Goal: Information Seeking & Learning: Check status

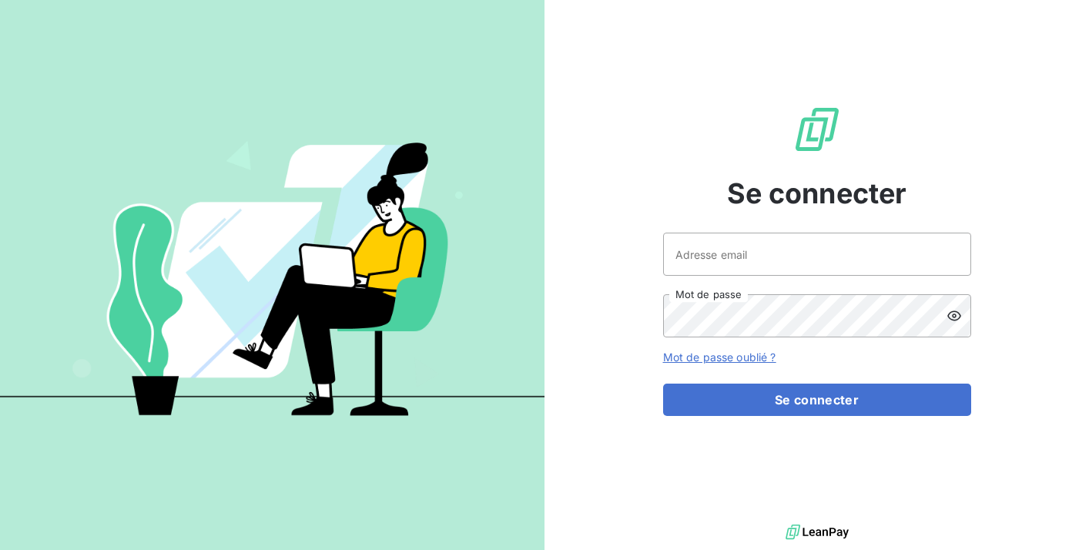
click at [764, 230] on div "Se connecter Adresse email Mot de passe Mot de passe oublié ? Se connecter" at bounding box center [817, 260] width 308 height 521
click at [760, 250] on input "Adresse email" at bounding box center [817, 254] width 308 height 43
type input "kbensimon@omedo.co"
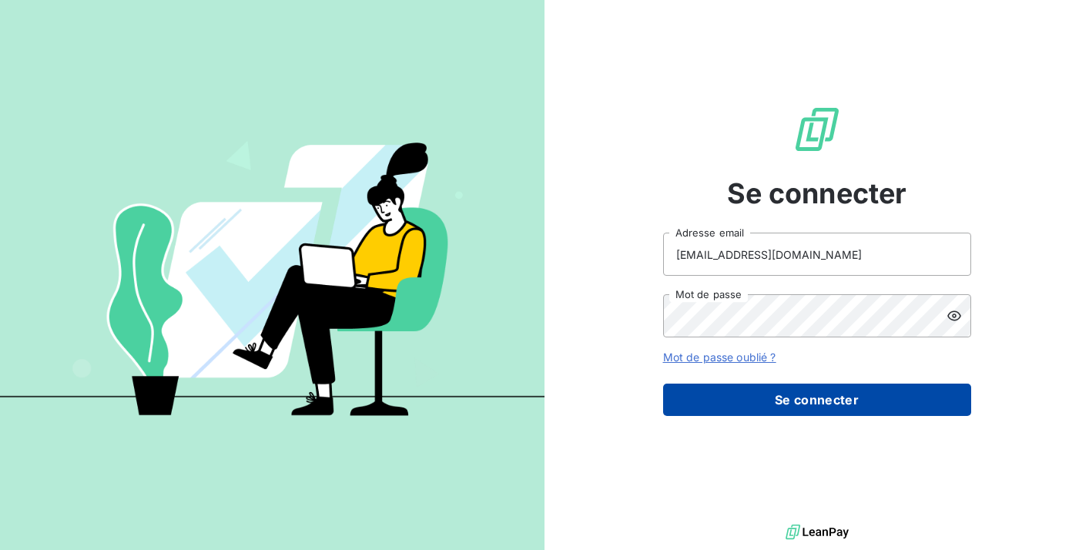
click at [814, 398] on button "Se connecter" at bounding box center [817, 400] width 308 height 32
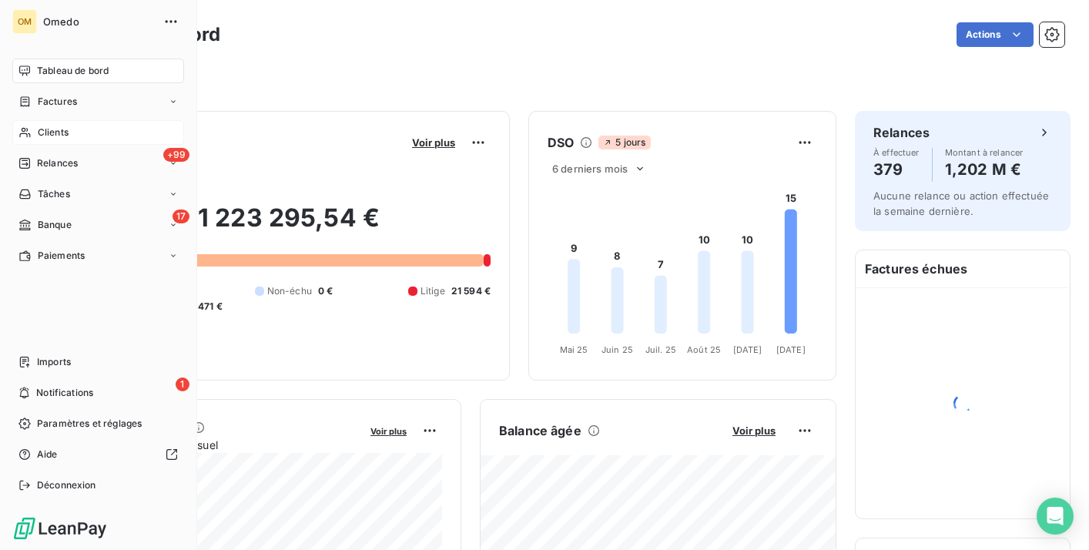
click at [79, 133] on div "Clients" at bounding box center [98, 132] width 172 height 25
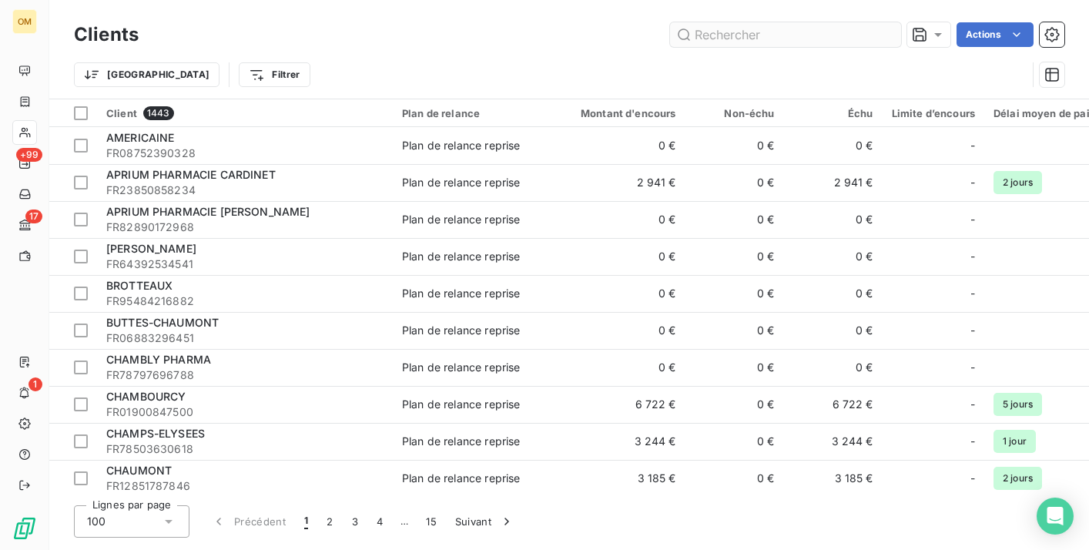
click at [798, 39] on input "text" at bounding box center [785, 34] width 231 height 25
click at [811, 41] on input "text" at bounding box center [785, 34] width 231 height 25
click at [811, 35] on input "text" at bounding box center [785, 34] width 231 height 25
paste input "SELARL PHARMACIE DE L AVENIR"
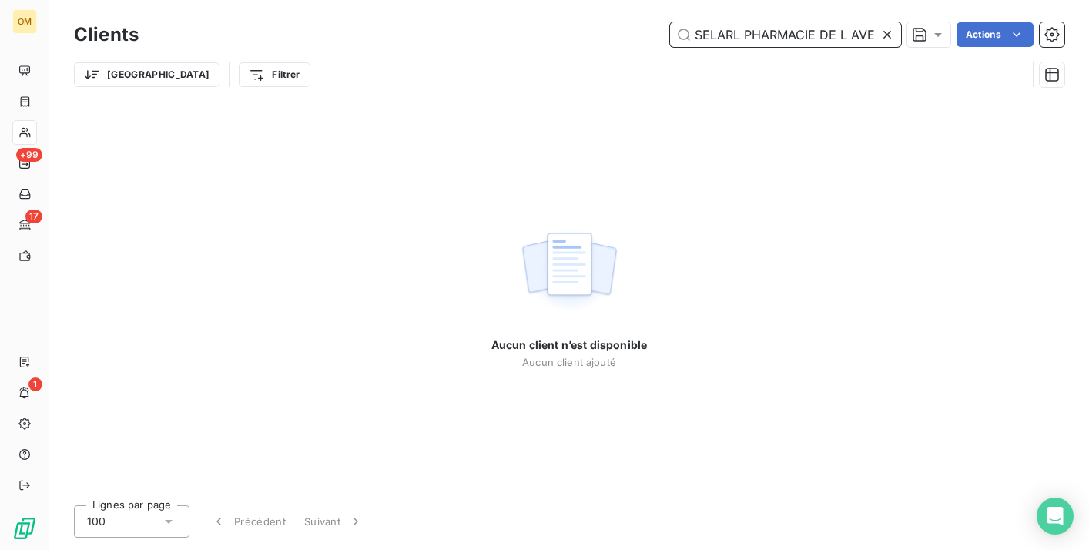
drag, startPoint x: 759, startPoint y: 32, endPoint x: 615, endPoint y: 33, distance: 144.1
click at [615, 32] on div "SELARL PHARMACIE DE L AVENIR Actions" at bounding box center [610, 34] width 907 height 25
click at [786, 35] on input "SELARL PHARMACIE DE L AVENIR" at bounding box center [785, 34] width 231 height 25
click at [809, 32] on input "SELARL PHARMACIE DE L AVENIR" at bounding box center [785, 34] width 231 height 25
click at [849, 35] on input "SELARL PHARMACIE DE L AVENIR" at bounding box center [785, 34] width 231 height 25
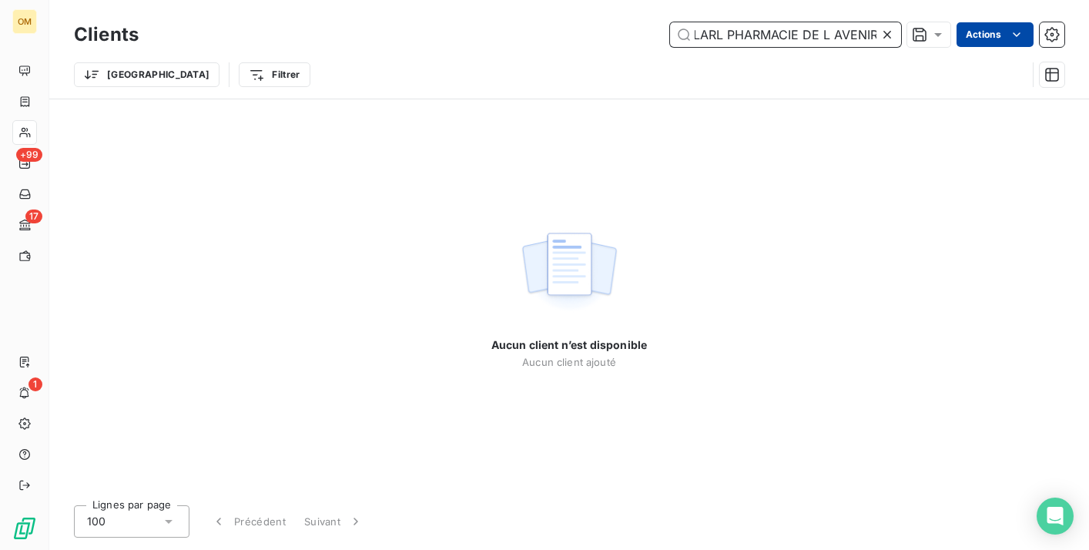
scroll to position [0, 18]
drag, startPoint x: 849, startPoint y: 35, endPoint x: 983, endPoint y: 37, distance: 134.1
click at [983, 37] on div "SELARL PHARMACIE DE L AVENIR Actions" at bounding box center [610, 34] width 907 height 25
click at [755, 22] on div "Clients SELARL PHARMACIE DE L AVENIR Actions" at bounding box center [569, 34] width 991 height 32
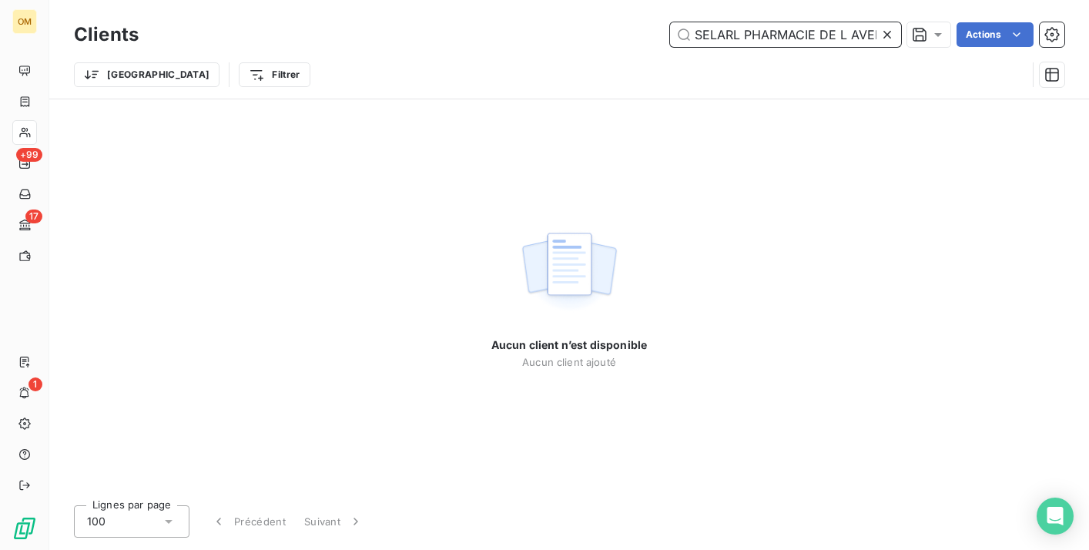
drag, startPoint x: 743, startPoint y: 32, endPoint x: 571, endPoint y: 32, distance: 171.8
click at [571, 32] on div "SELARL PHARMACIE DE L AVENIR Actions" at bounding box center [610, 34] width 907 height 25
click at [805, 32] on input "PHARMACIE DE L AVENIR" at bounding box center [785, 34] width 231 height 25
click at [800, 32] on input "PHARMACIE DE L AVENIR" at bounding box center [785, 34] width 231 height 25
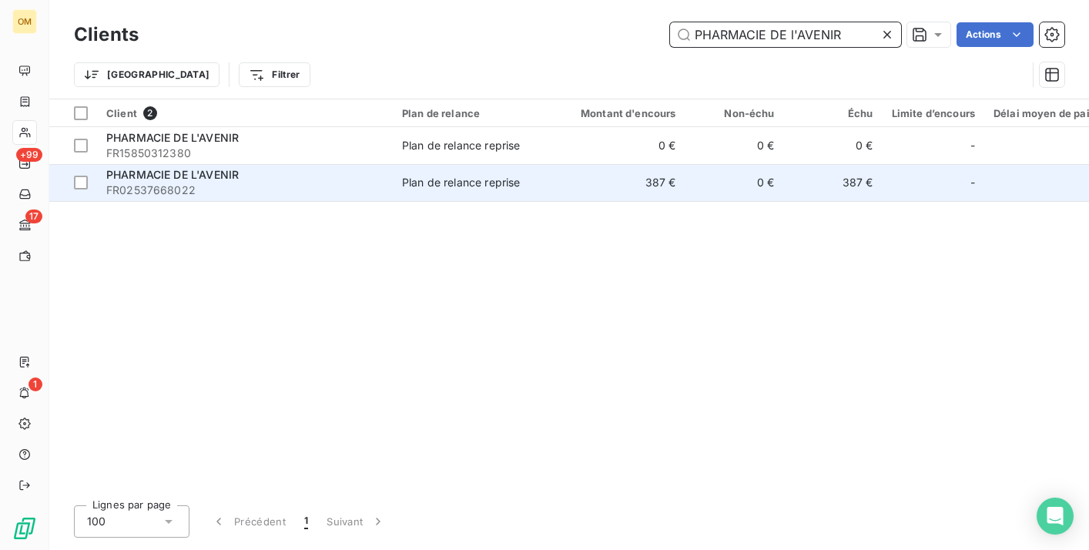
type input "PHARMACIE DE l'AVENIR"
click at [216, 189] on span "FR02537668022" at bounding box center [244, 190] width 277 height 15
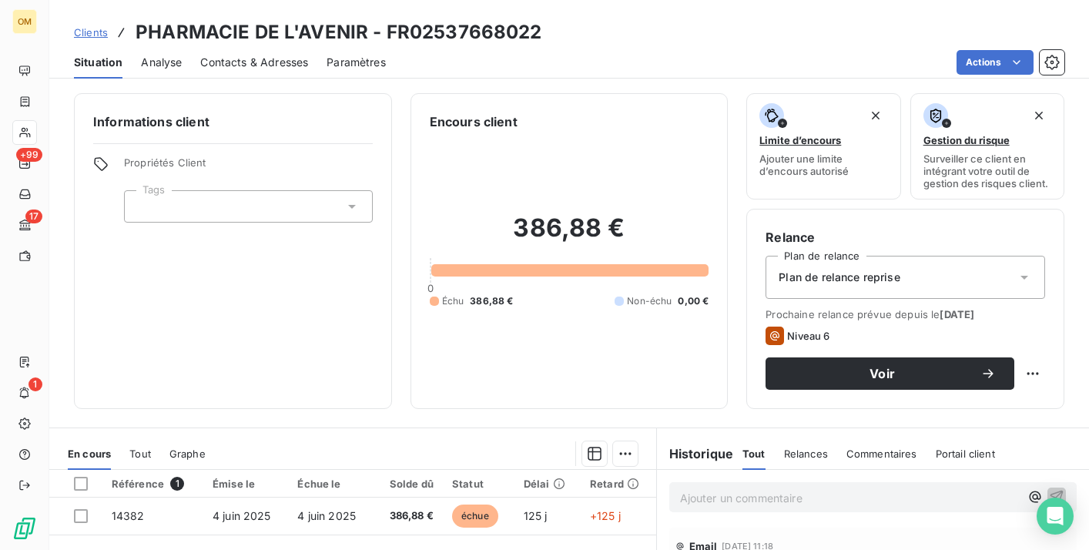
click at [576, 206] on div "386,88 € 0 Échu 386,88 € Non-échu 0,00 €" at bounding box center [570, 260] width 280 height 259
click at [249, 65] on span "Contacts & Adresses" at bounding box center [254, 62] width 108 height 15
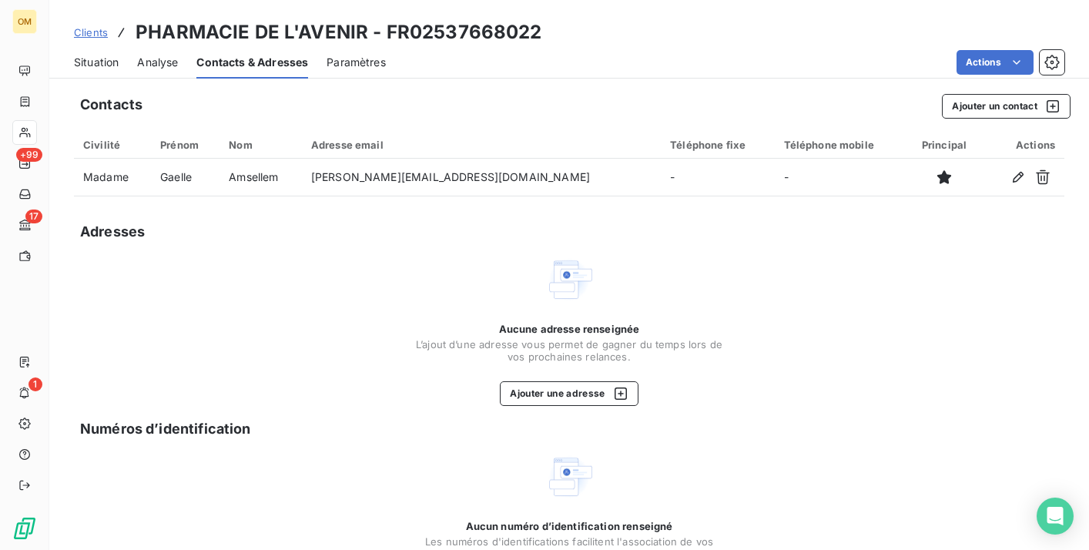
click at [111, 59] on span "Situation" at bounding box center [96, 62] width 45 height 15
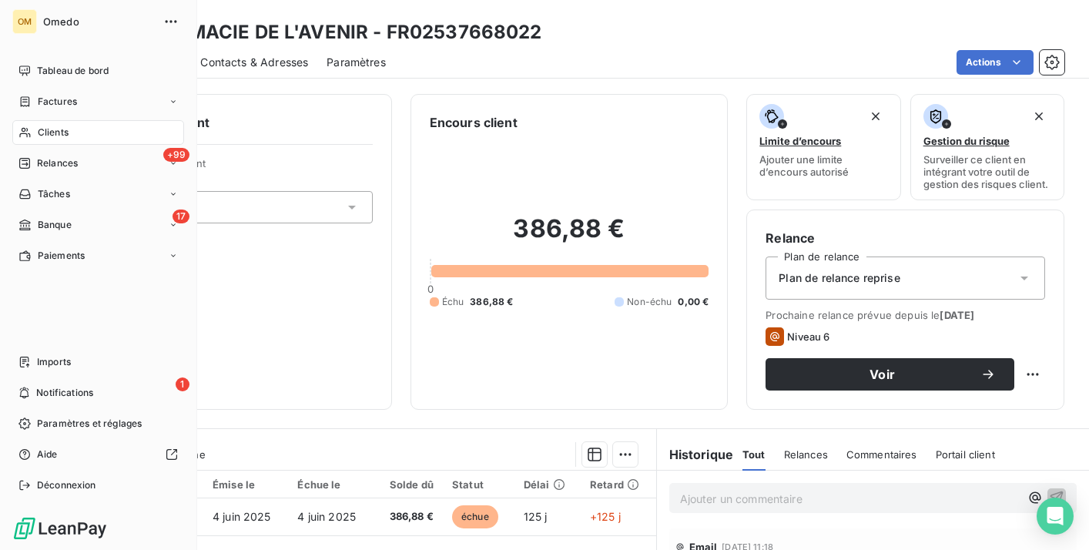
click at [35, 137] on div "Clients" at bounding box center [98, 132] width 172 height 25
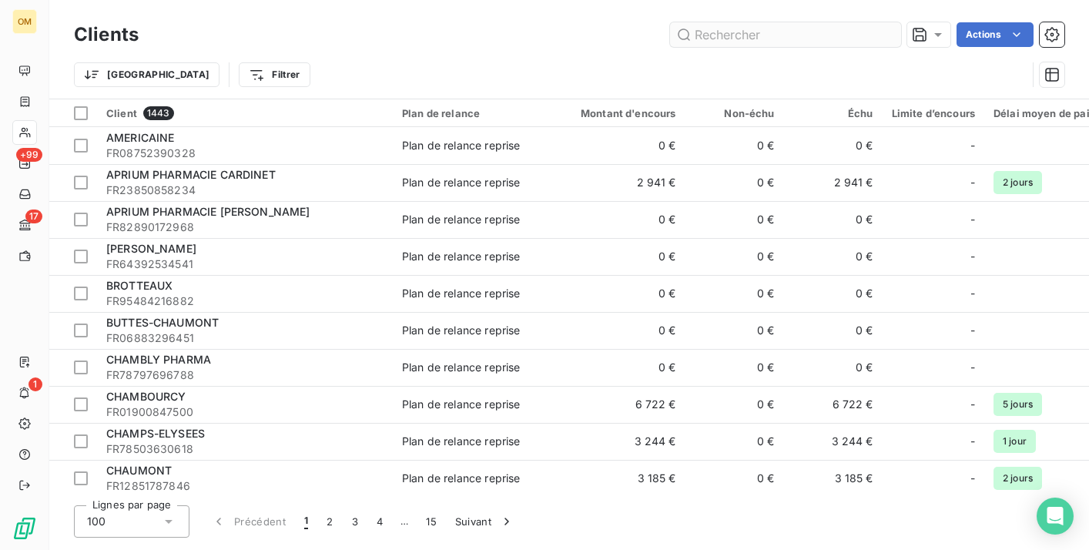
click at [747, 39] on input "text" at bounding box center [785, 34] width 231 height 25
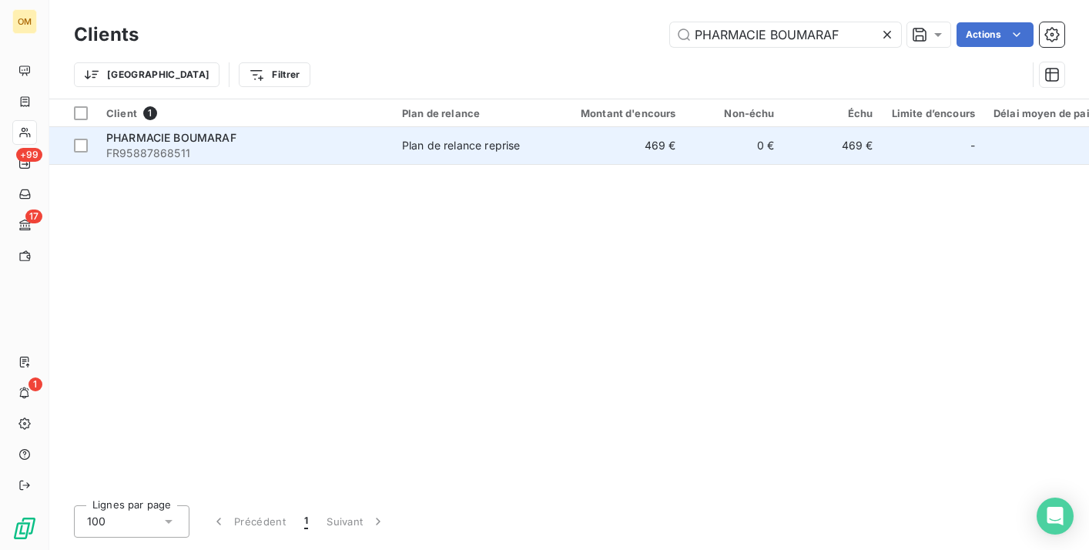
type input "PHARMACIE BOUMARAF"
click at [589, 145] on td "469 €" at bounding box center [619, 145] width 133 height 37
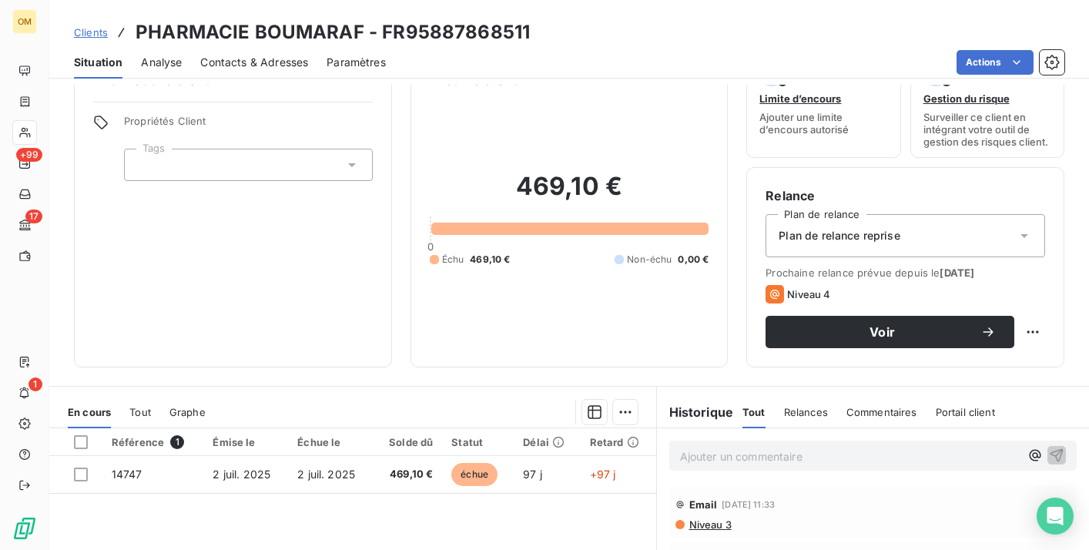
scroll to position [45, 0]
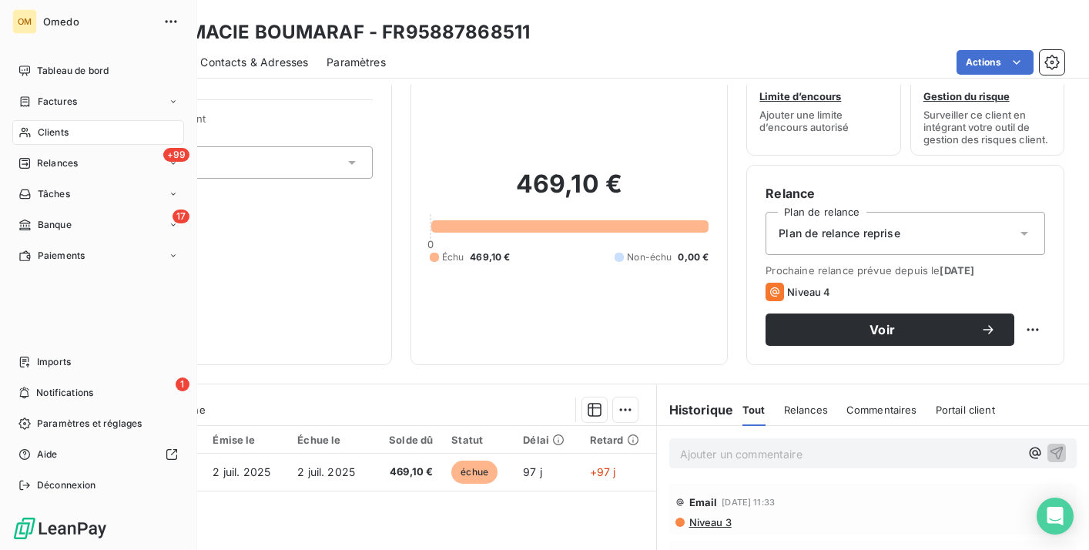
click at [71, 129] on div "Clients" at bounding box center [98, 132] width 172 height 25
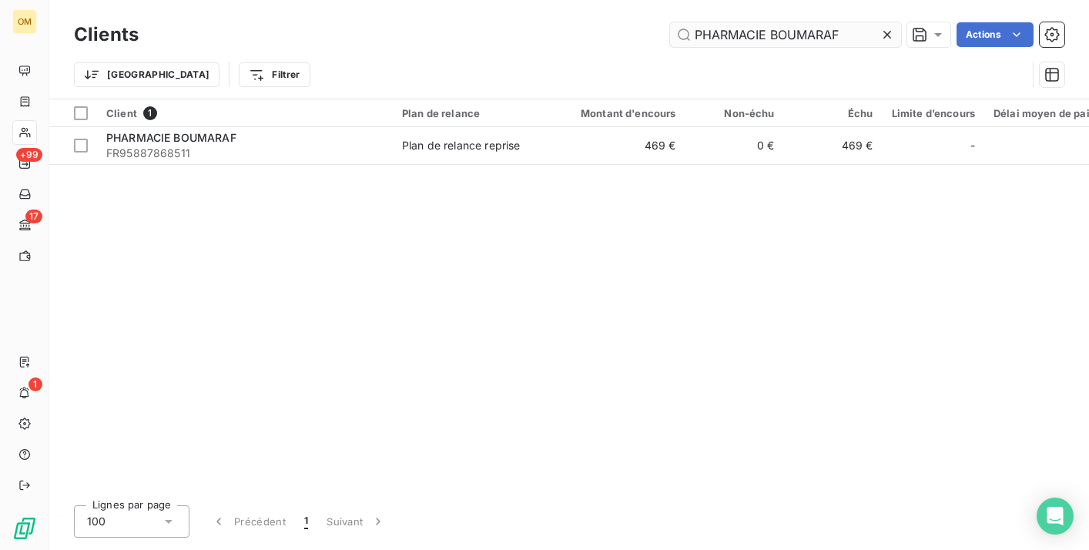
click at [885, 36] on icon at bounding box center [887, 34] width 15 height 15
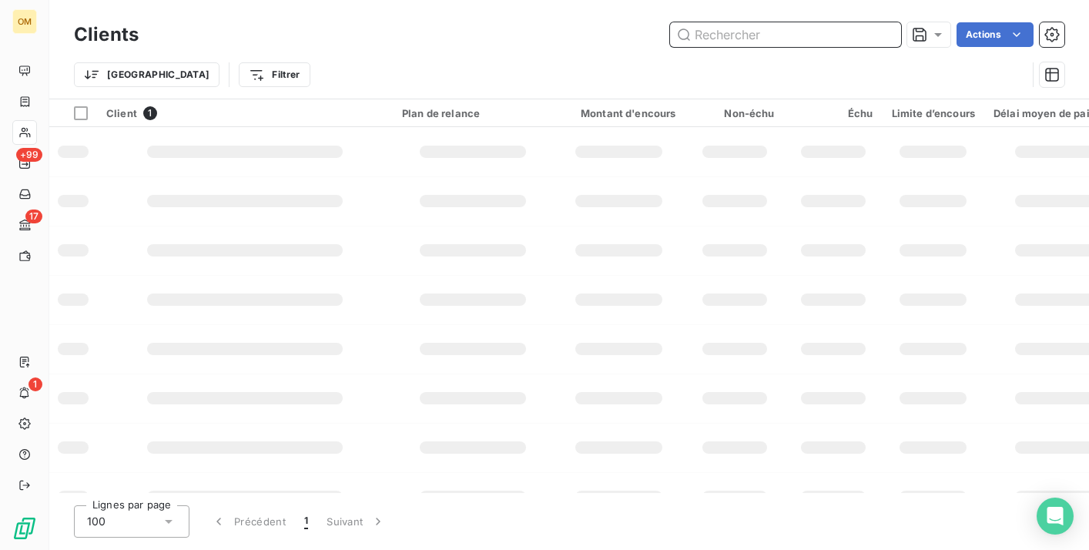
click at [779, 36] on input "text" at bounding box center [785, 34] width 231 height 25
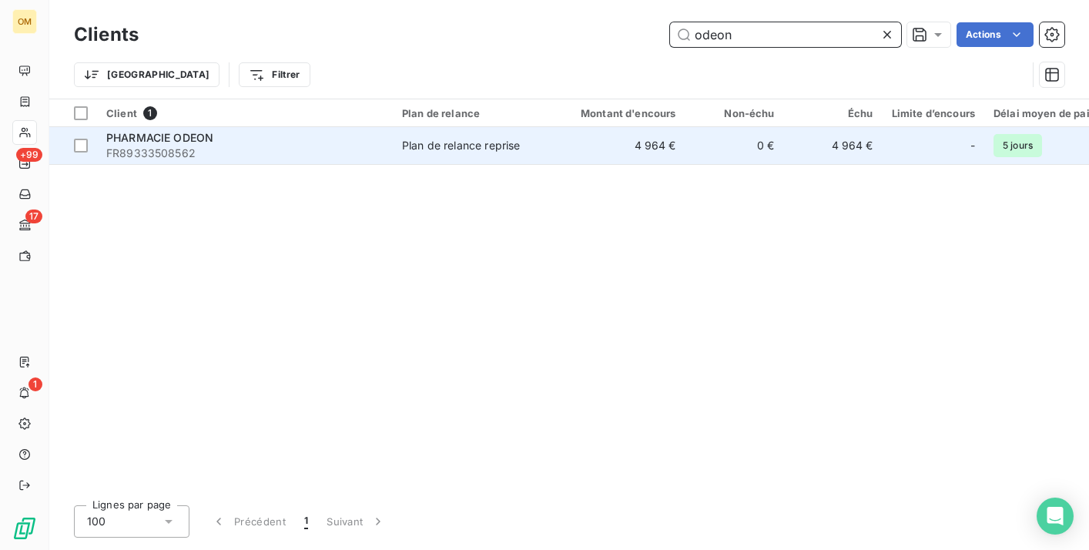
type input "odeon"
click at [738, 151] on td "0 €" at bounding box center [735, 145] width 99 height 37
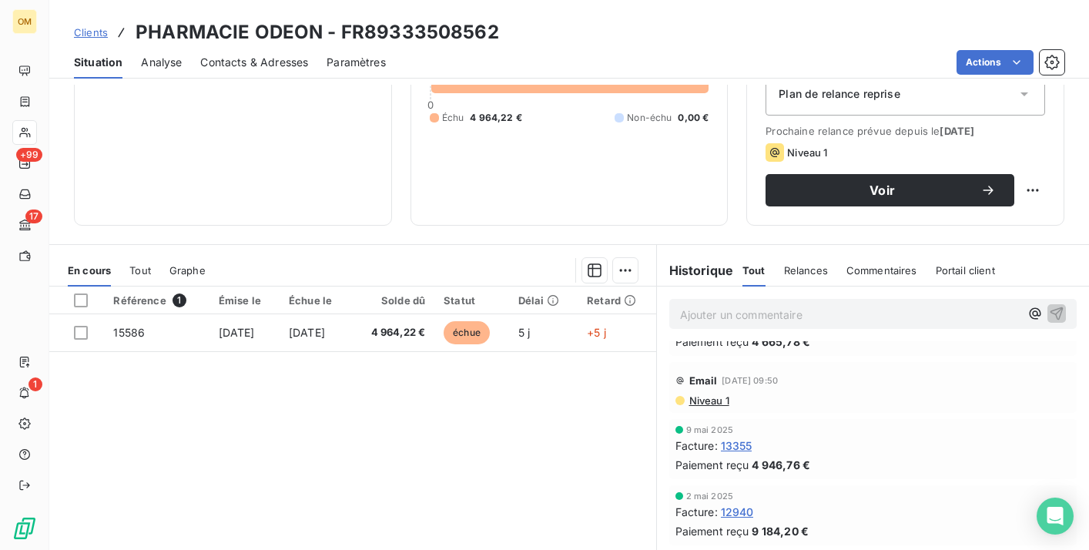
scroll to position [562, 0]
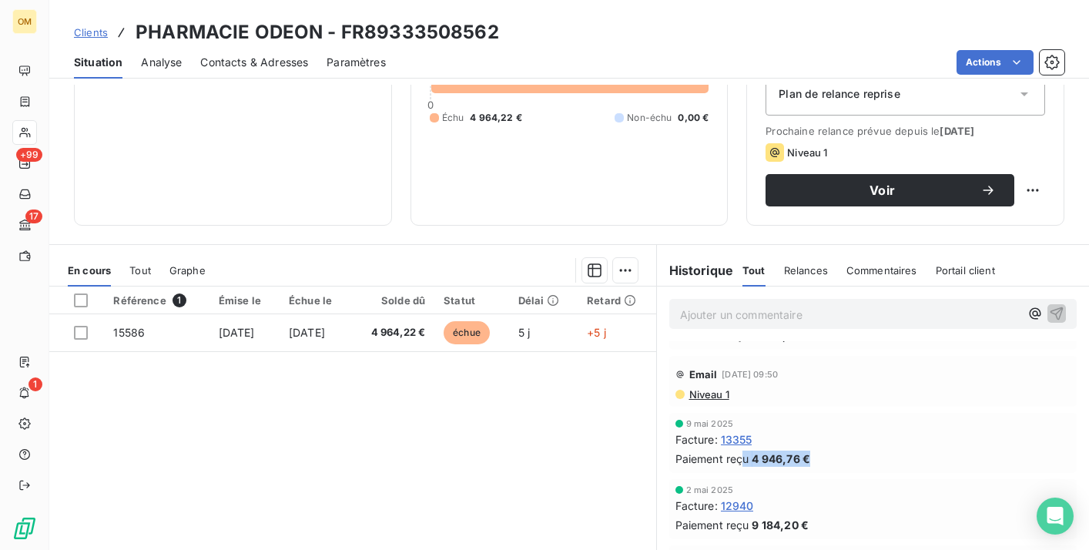
drag, startPoint x: 746, startPoint y: 462, endPoint x: 822, endPoint y: 462, distance: 76.3
click at [822, 462] on div "Paiement reçu 4 946,76 €" at bounding box center [874, 459] width 396 height 16
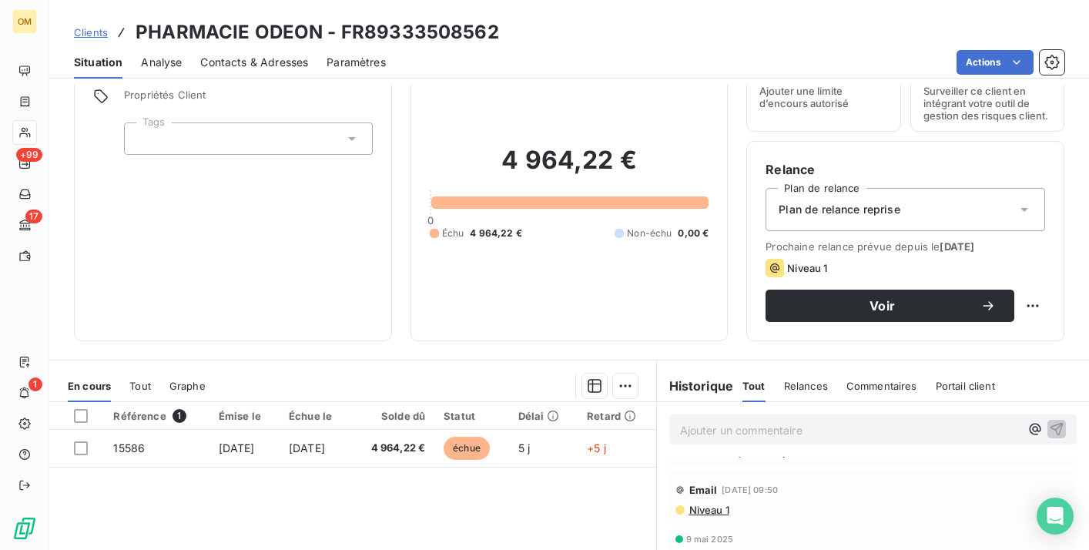
scroll to position [71, 0]
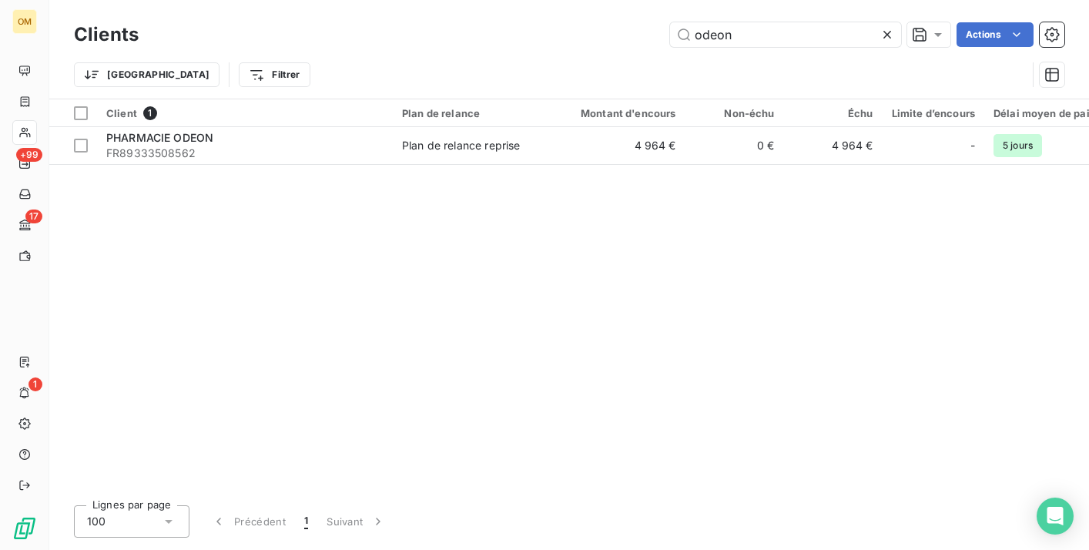
drag, startPoint x: 751, startPoint y: 38, endPoint x: 610, endPoint y: 28, distance: 141.3
click at [610, 28] on div "odeon Actions" at bounding box center [610, 34] width 907 height 25
type input "p"
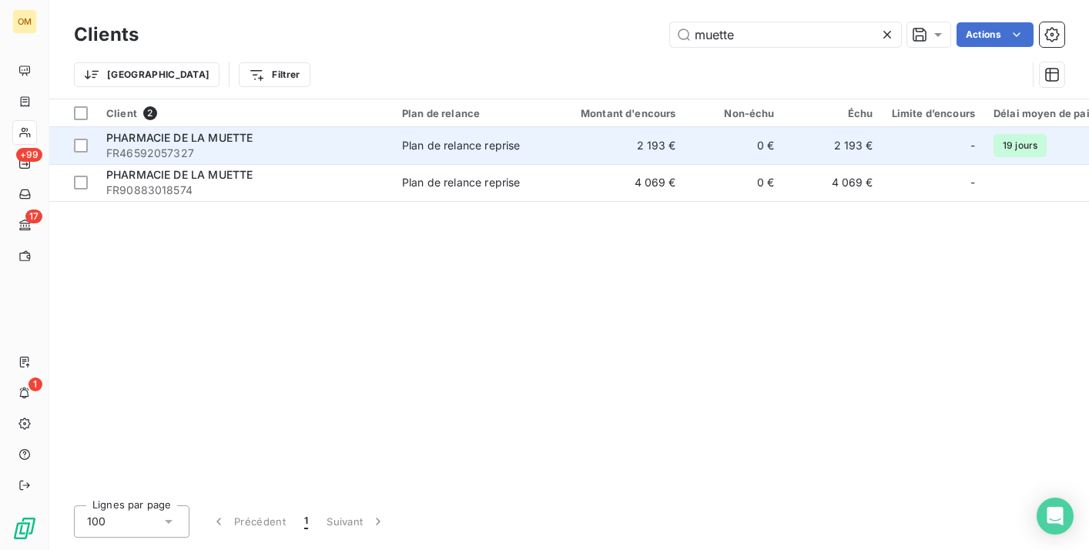
type input "muette"
click at [606, 144] on td "2 193 €" at bounding box center [619, 145] width 133 height 37
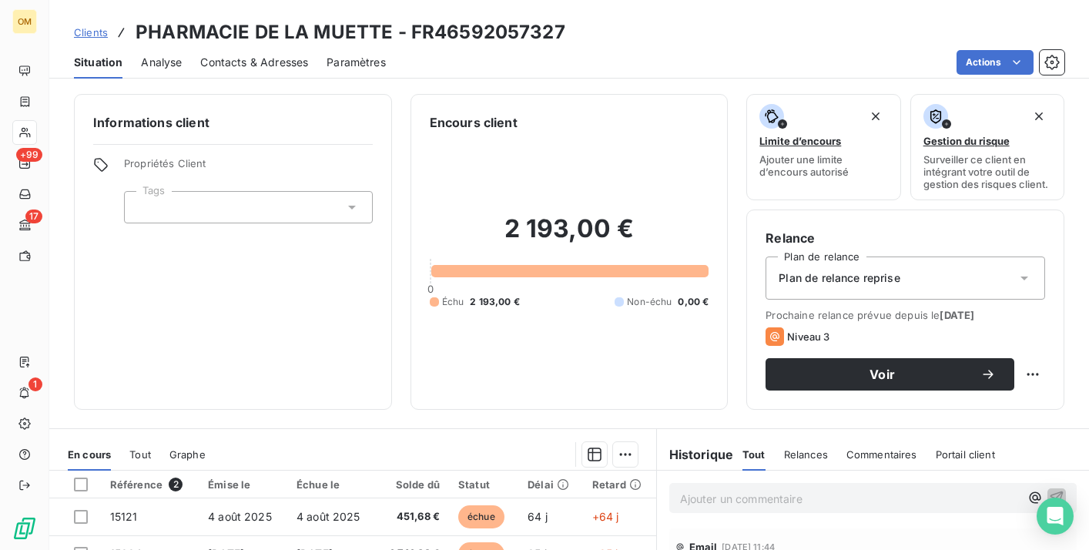
click at [233, 59] on span "Contacts & Adresses" at bounding box center [254, 62] width 108 height 15
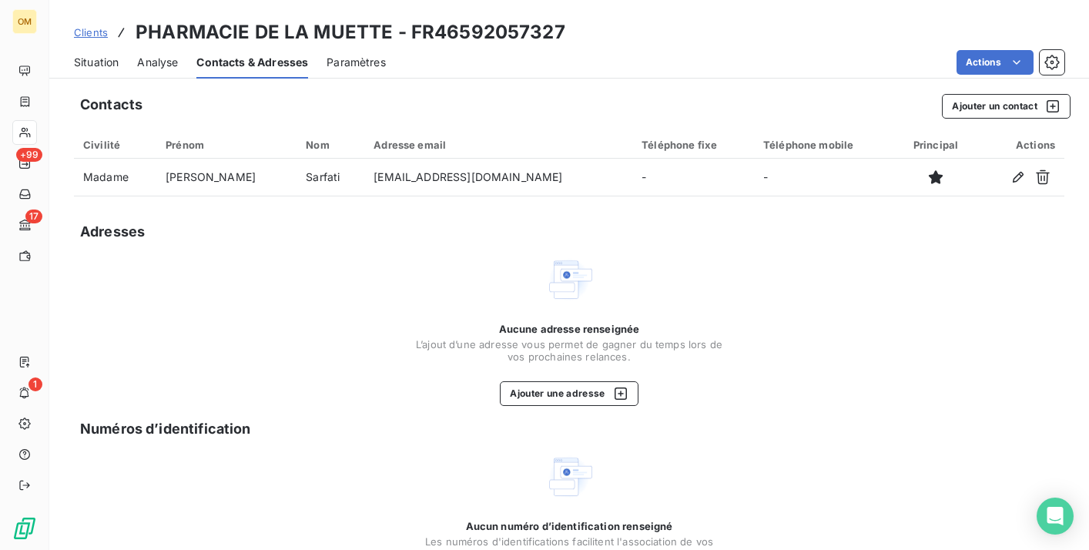
click at [116, 62] on span "Situation" at bounding box center [96, 62] width 45 height 15
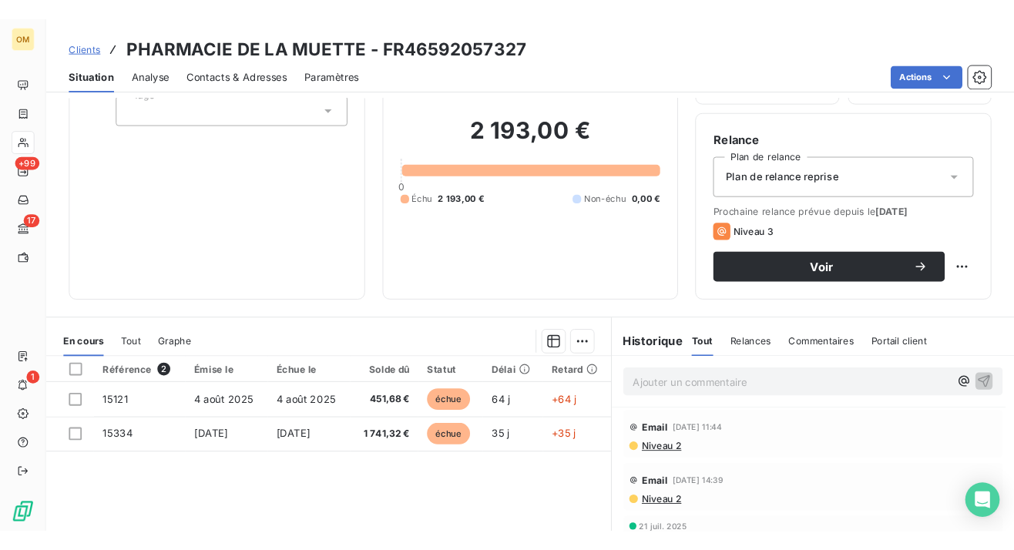
scroll to position [114, 0]
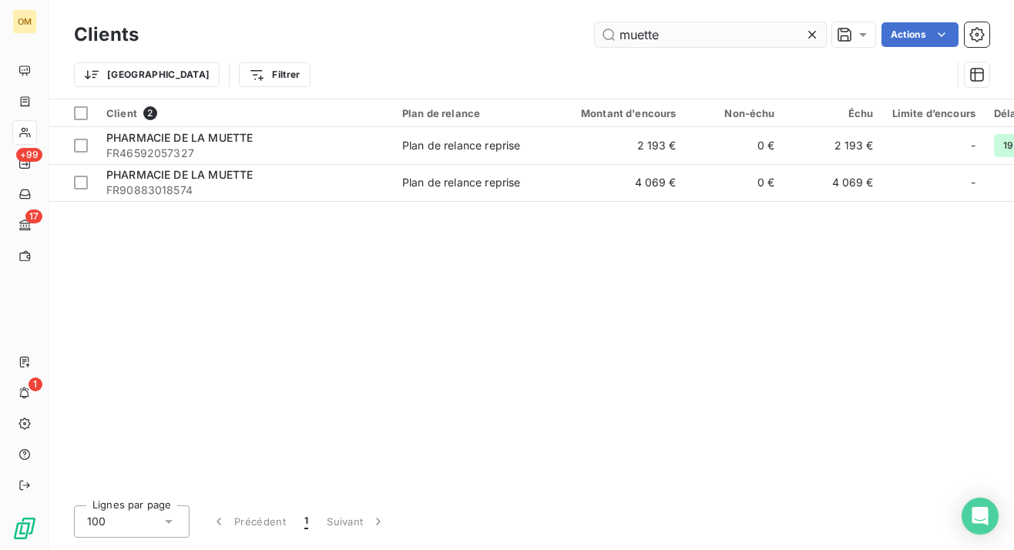
click at [671, 22] on input "muette" at bounding box center [710, 34] width 231 height 25
drag, startPoint x: 666, startPoint y: 32, endPoint x: 531, endPoint y: 32, distance: 134.8
click at [531, 32] on div "muette Actions" at bounding box center [573, 34] width 832 height 25
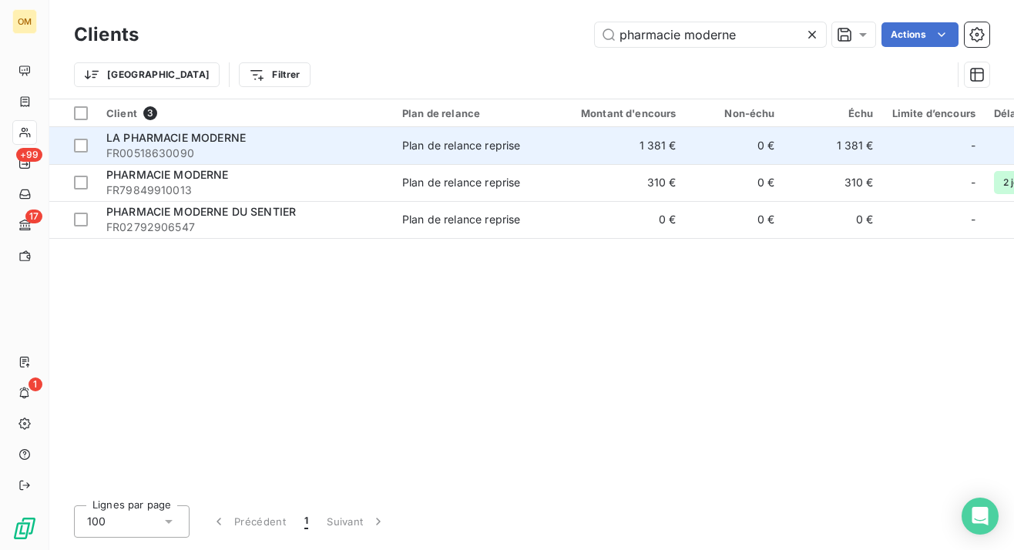
type input "pharmacie moderne"
click at [584, 151] on td "1 381 €" at bounding box center [619, 145] width 133 height 37
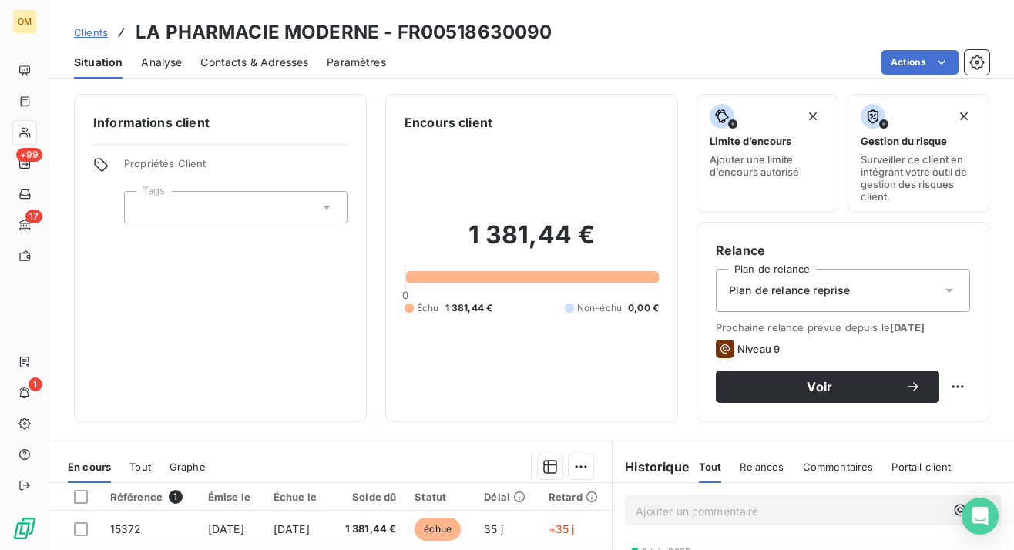
click at [272, 58] on span "Contacts & Adresses" at bounding box center [254, 62] width 108 height 15
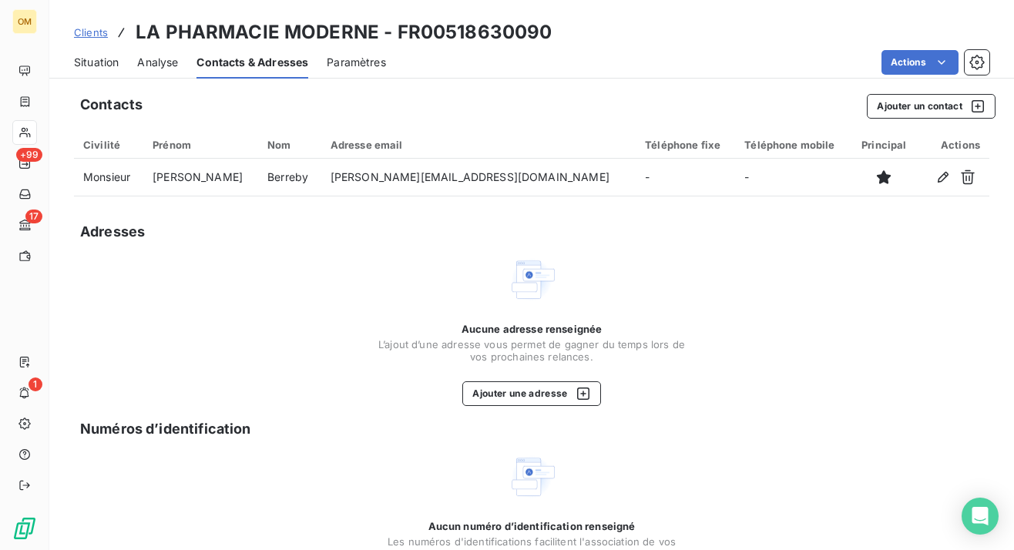
click at [86, 61] on span "Situation" at bounding box center [96, 62] width 45 height 15
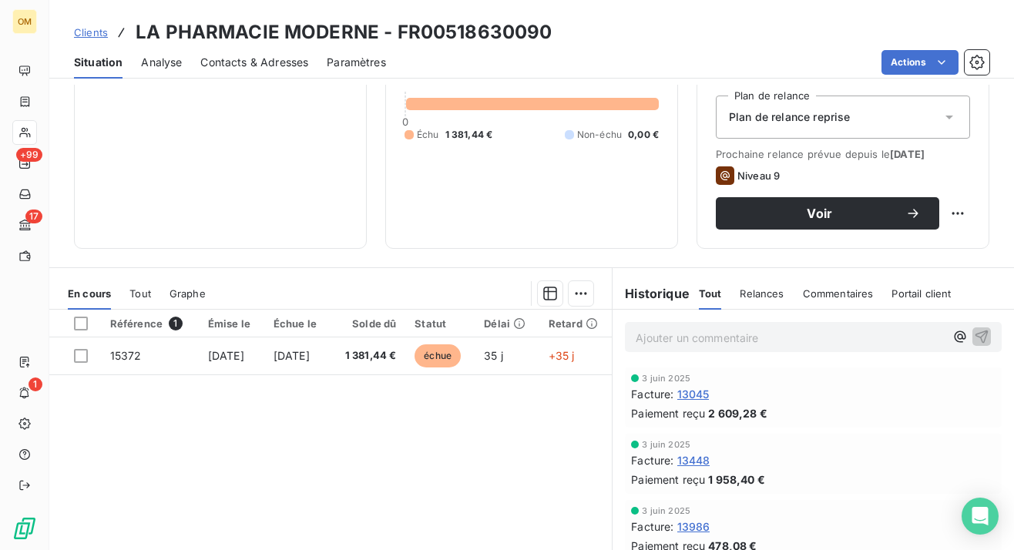
scroll to position [174, 0]
click at [255, 55] on span "Contacts & Adresses" at bounding box center [254, 62] width 108 height 15
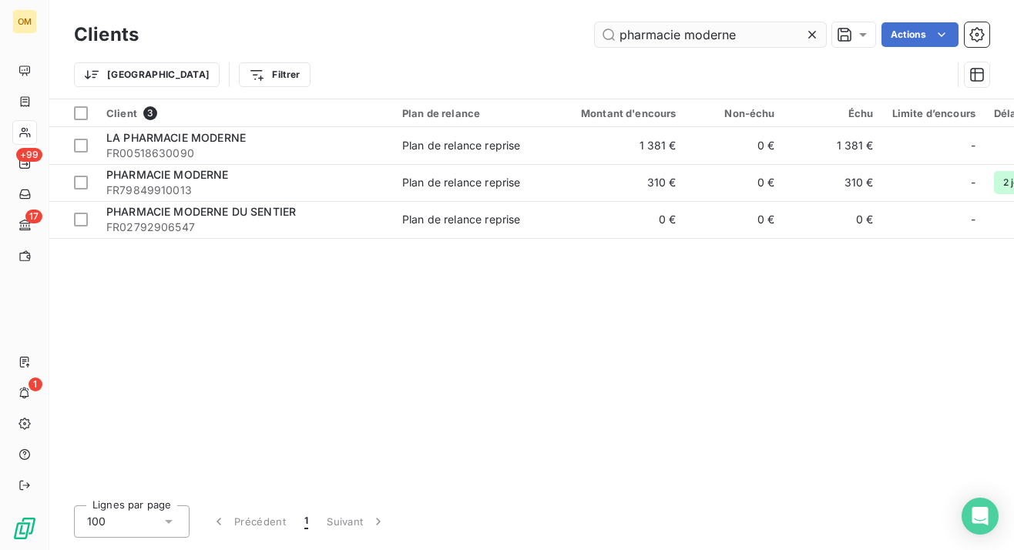
drag, startPoint x: 703, startPoint y: 35, endPoint x: 766, endPoint y: 35, distance: 63.2
click at [766, 35] on input "pharmacie moderne" at bounding box center [710, 34] width 231 height 25
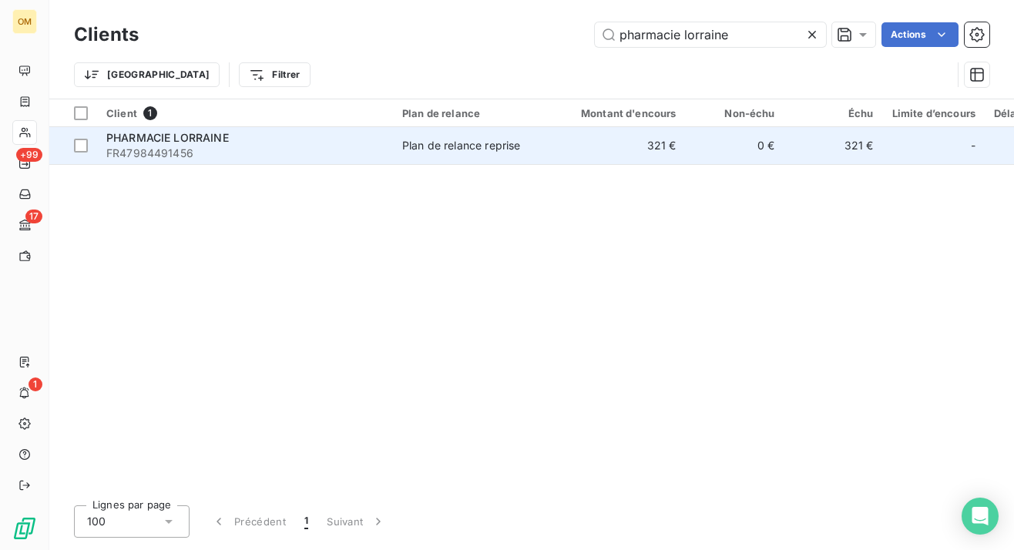
type input "pharmacie lorraine"
click at [577, 140] on td "321 €" at bounding box center [619, 145] width 133 height 37
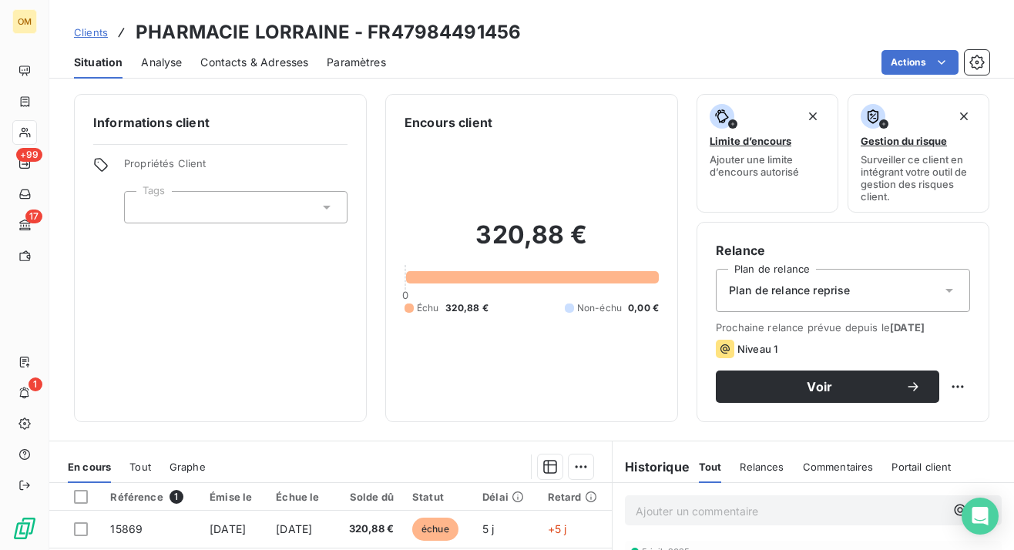
scroll to position [170, 0]
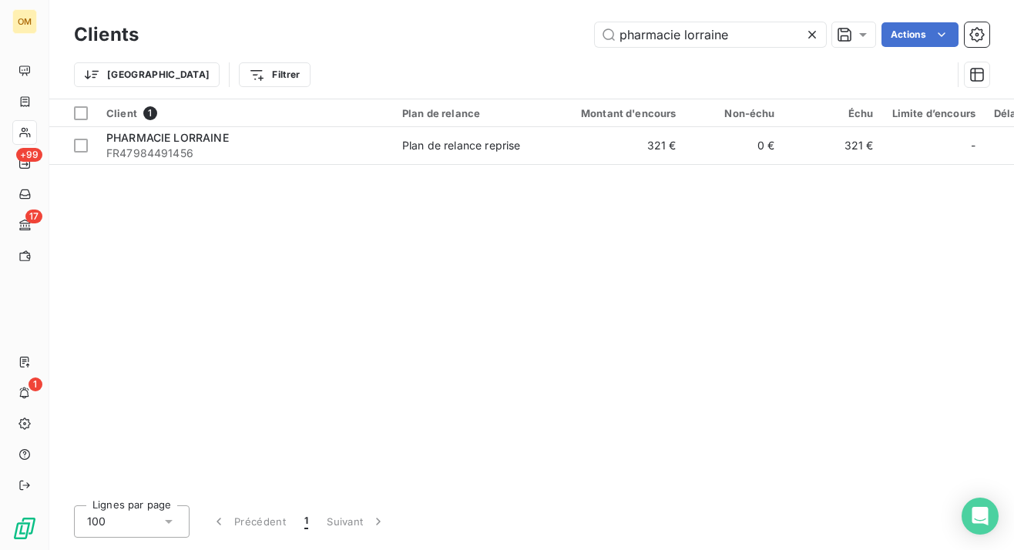
drag, startPoint x: 753, startPoint y: 29, endPoint x: 483, endPoint y: 29, distance: 270.4
click at [483, 29] on div "pharmacie lorraine Actions" at bounding box center [573, 34] width 832 height 25
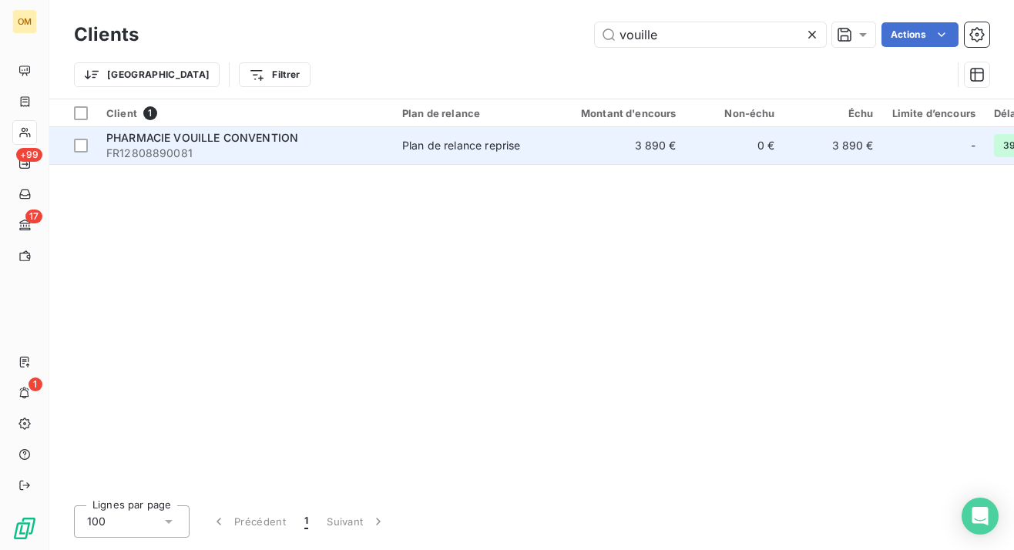
type input "vouille"
click at [595, 135] on td "3 890 €" at bounding box center [619, 145] width 133 height 37
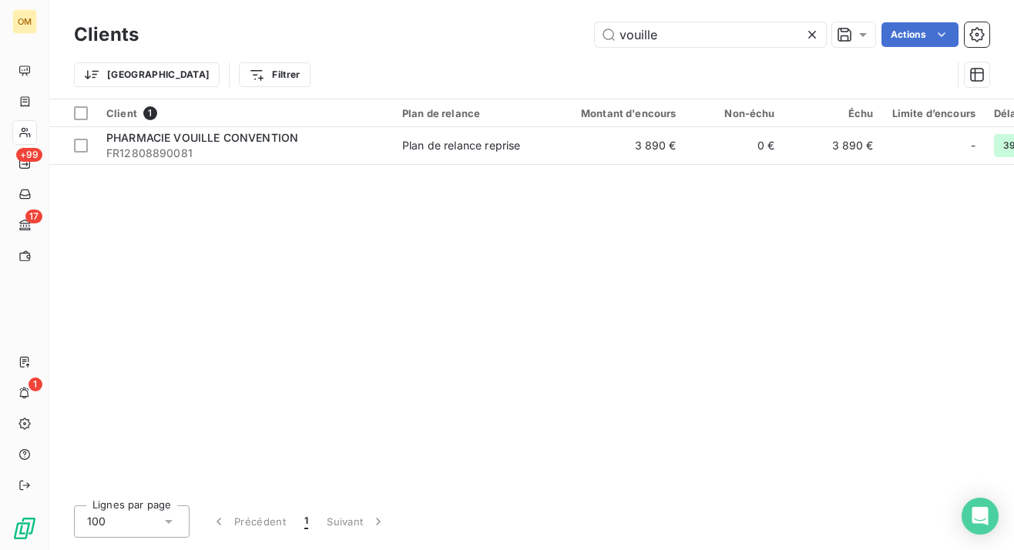
drag, startPoint x: 683, startPoint y: 35, endPoint x: 510, endPoint y: 35, distance: 173.3
click at [510, 35] on div "vouille Actions" at bounding box center [573, 34] width 832 height 25
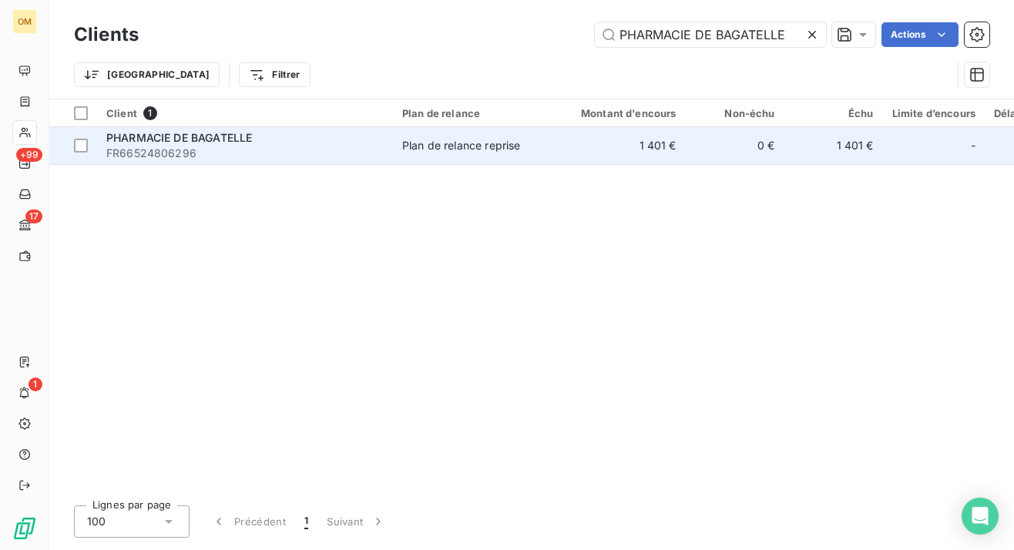
type input "PHARMACIE DE BAGATELLE"
click at [337, 155] on span "FR66524806296" at bounding box center [244, 153] width 277 height 15
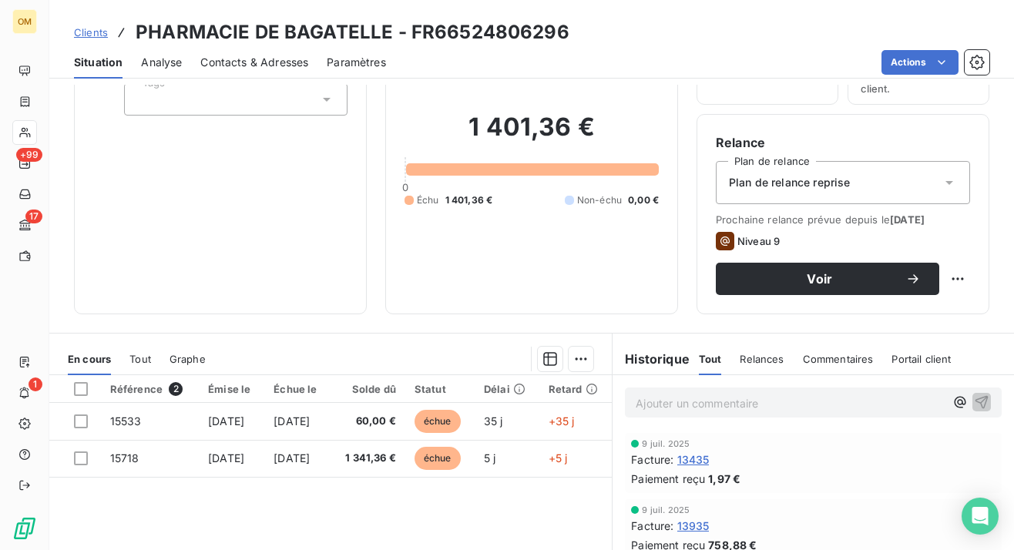
scroll to position [73, 0]
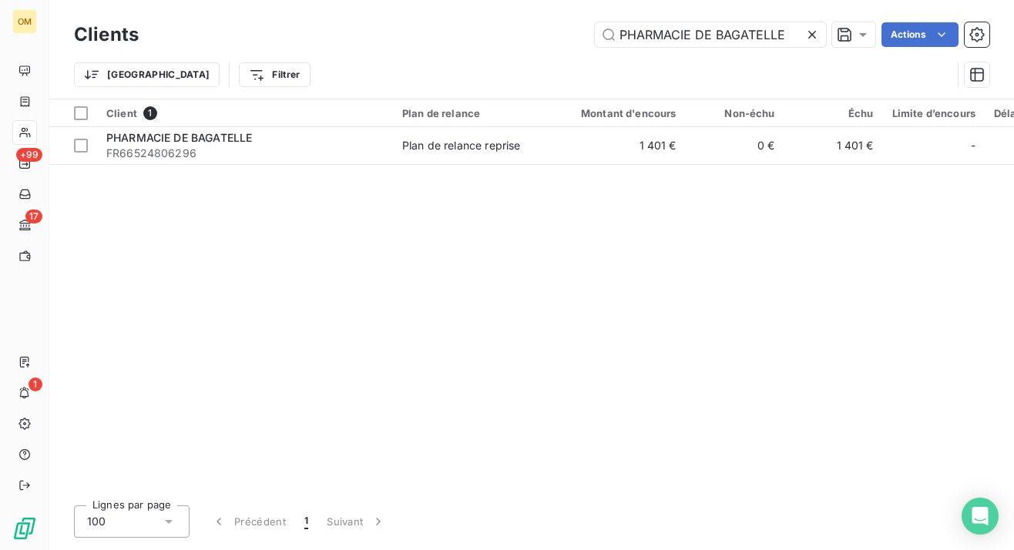
click at [811, 33] on icon at bounding box center [812, 35] width 8 height 8
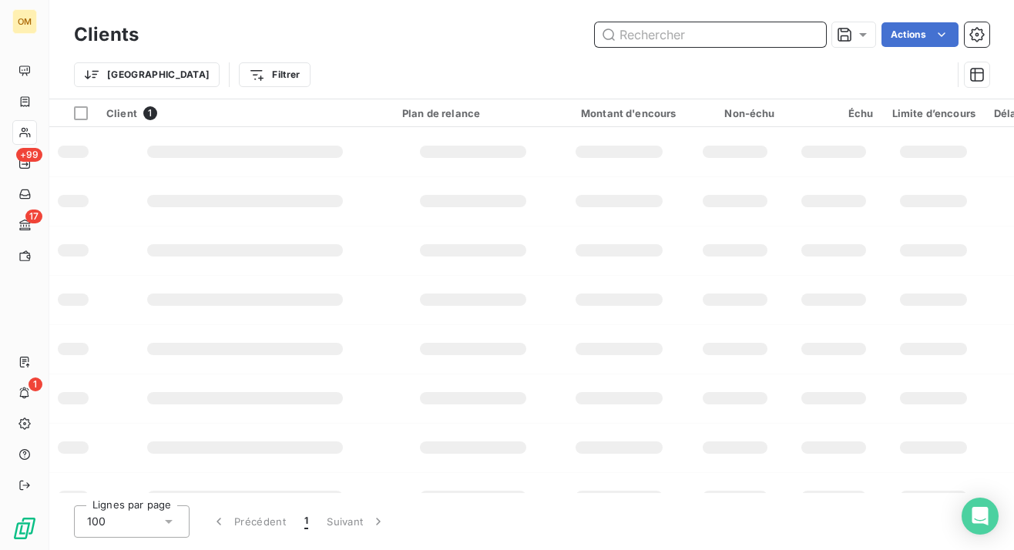
click at [709, 32] on input "text" at bounding box center [710, 34] width 231 height 25
paste input "PHARMACIE DE L ABBAYE"
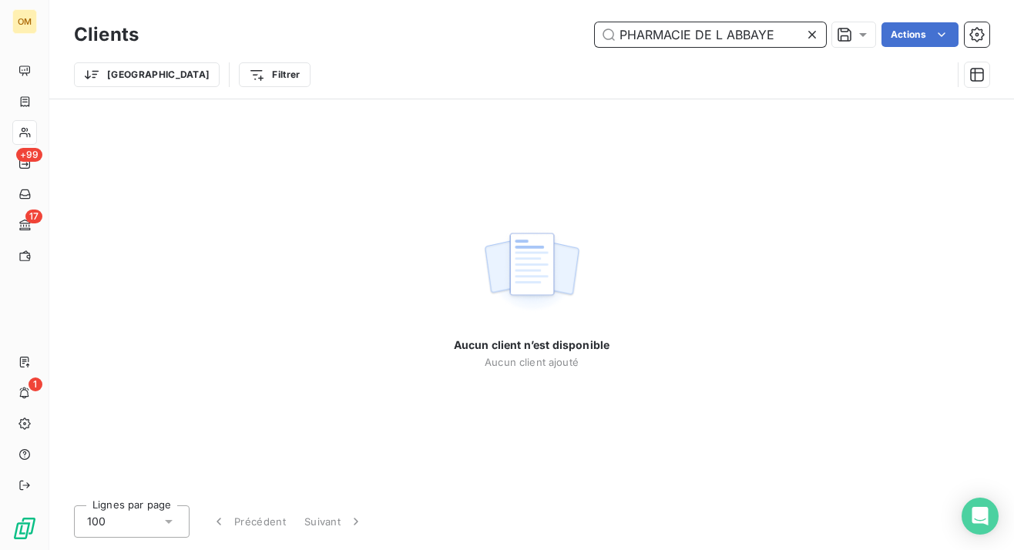
click at [724, 33] on input "PHARMACIE DE L ABBAYE" at bounding box center [710, 34] width 231 height 25
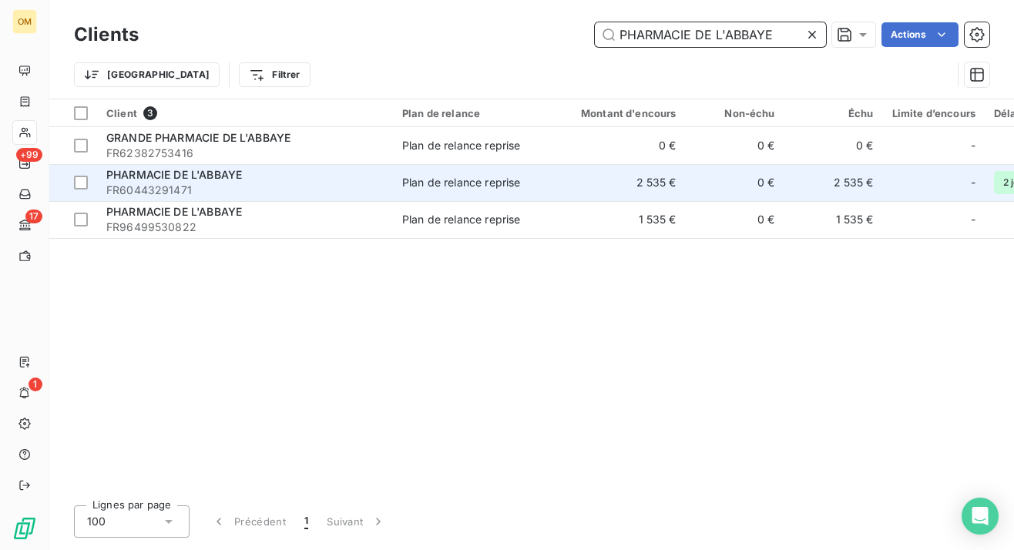
type input "PHARMACIE DE L'ABBAYE"
click at [446, 184] on div "Plan de relance reprise" at bounding box center [461, 182] width 118 height 15
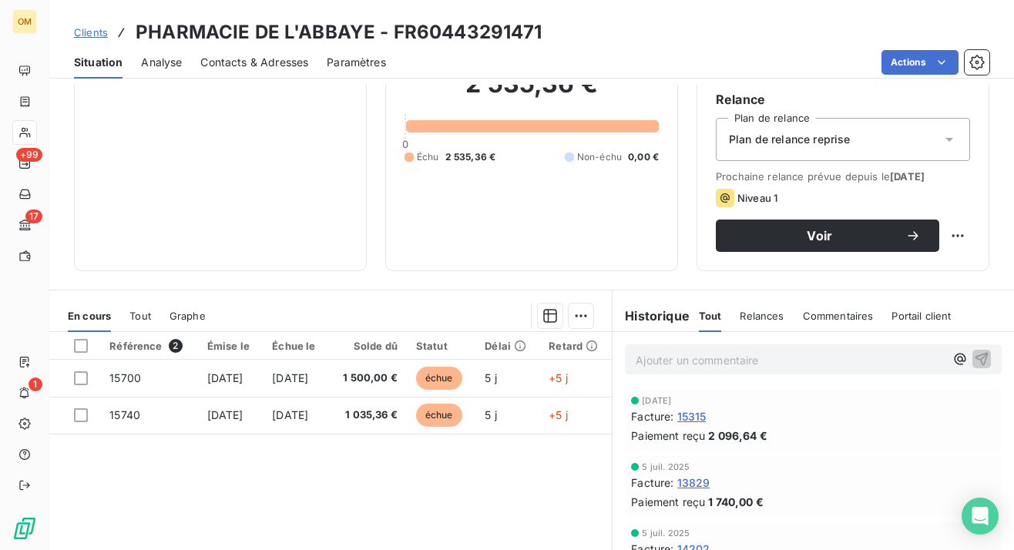
scroll to position [156, 0]
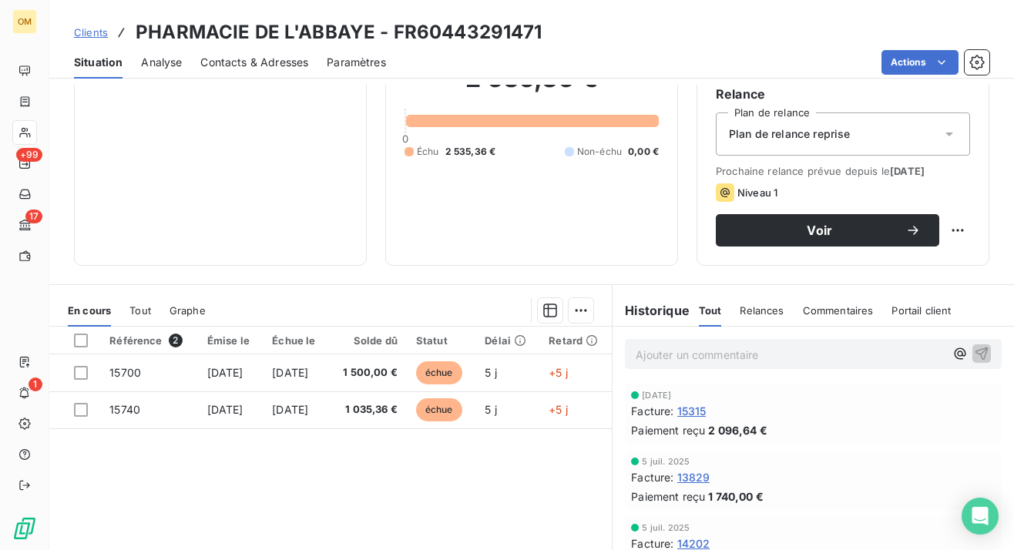
click at [257, 62] on span "Contacts & Adresses" at bounding box center [254, 62] width 108 height 15
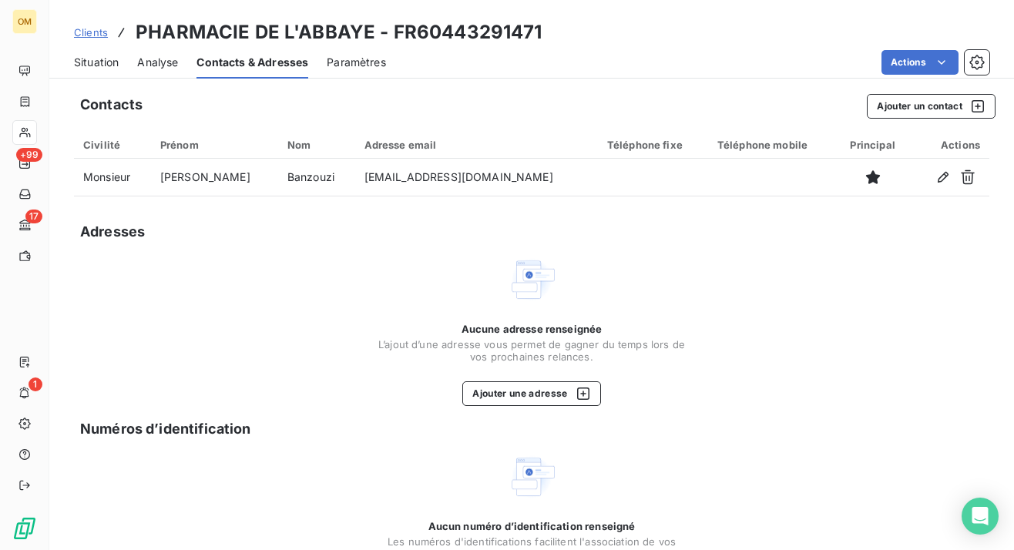
click at [106, 59] on span "Situation" at bounding box center [96, 62] width 45 height 15
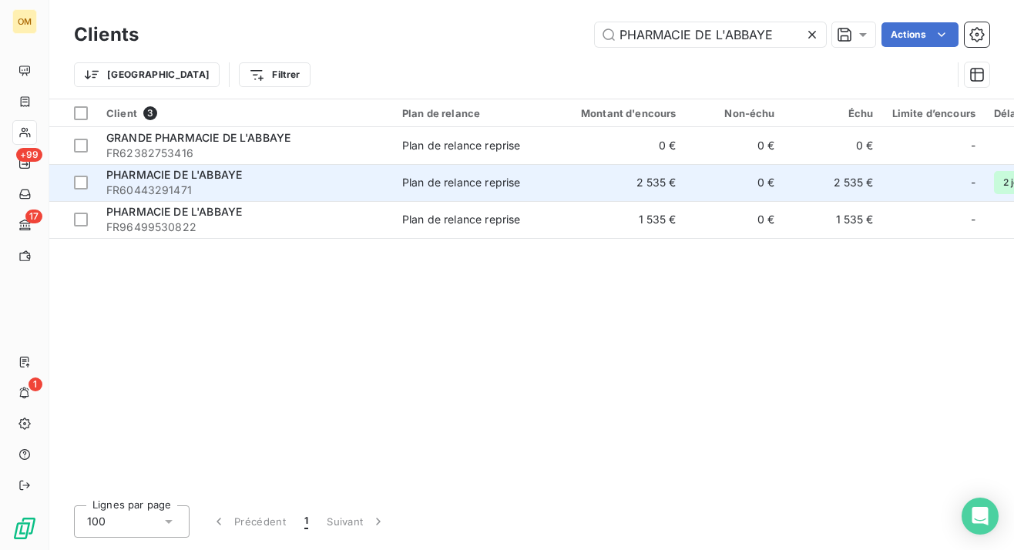
click at [582, 187] on td "2 535 €" at bounding box center [619, 182] width 133 height 37
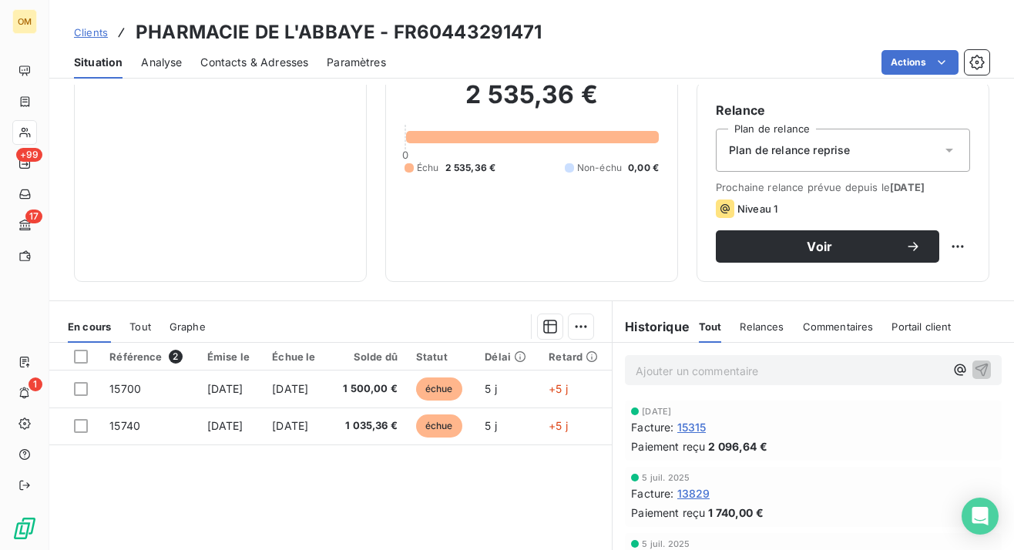
scroll to position [230, 0]
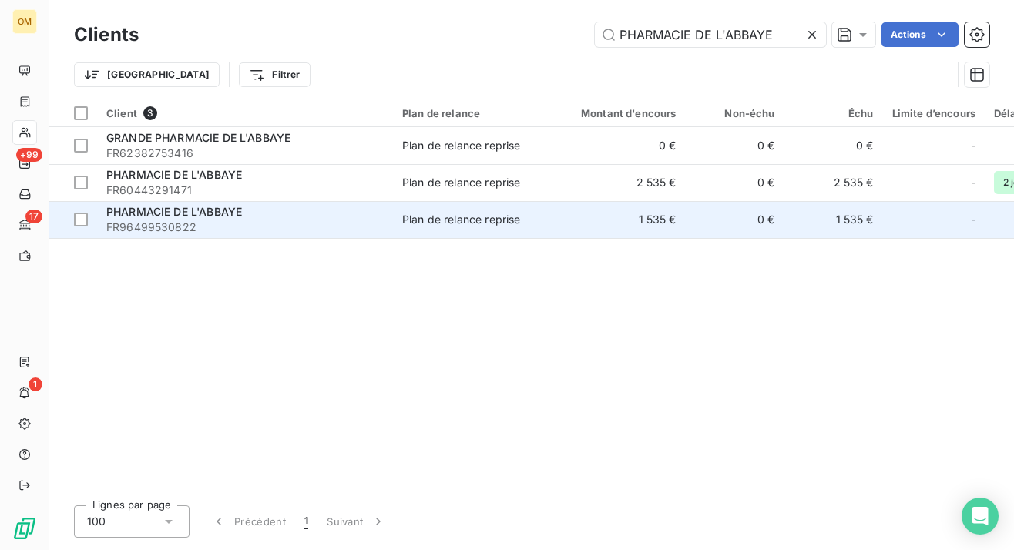
click at [419, 226] on div "Plan de relance reprise" at bounding box center [461, 219] width 118 height 15
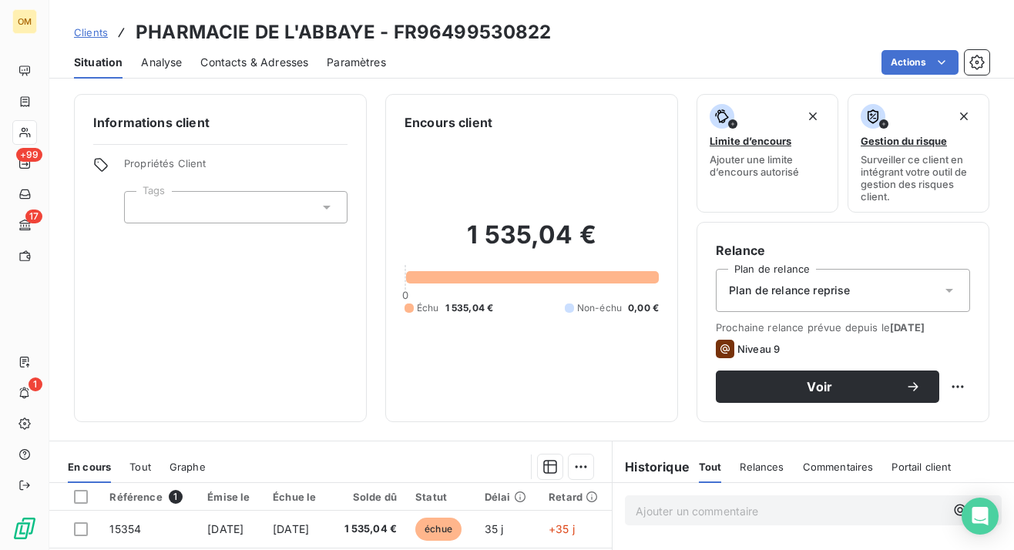
click at [275, 55] on span "Contacts & Adresses" at bounding box center [254, 62] width 108 height 15
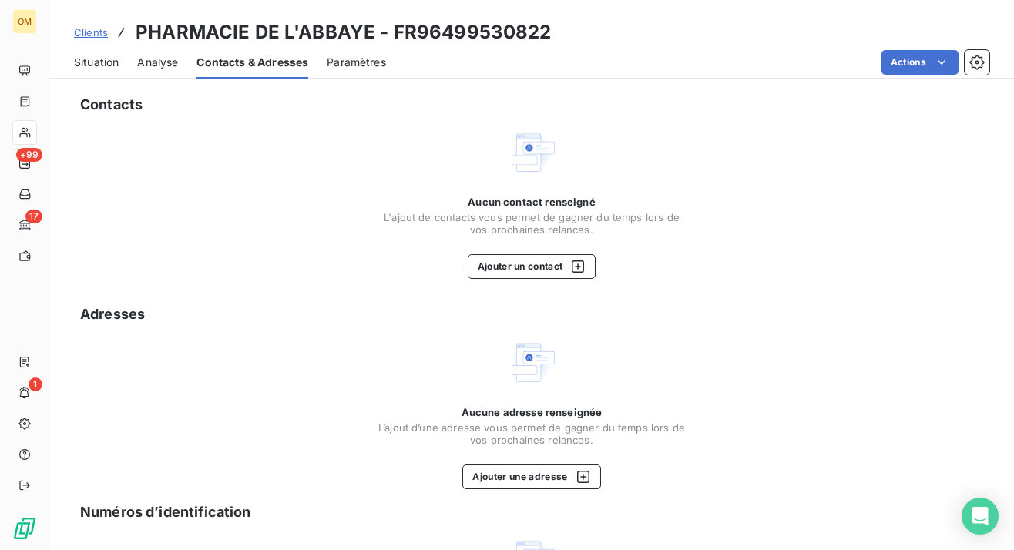
click at [82, 60] on span "Situation" at bounding box center [96, 62] width 45 height 15
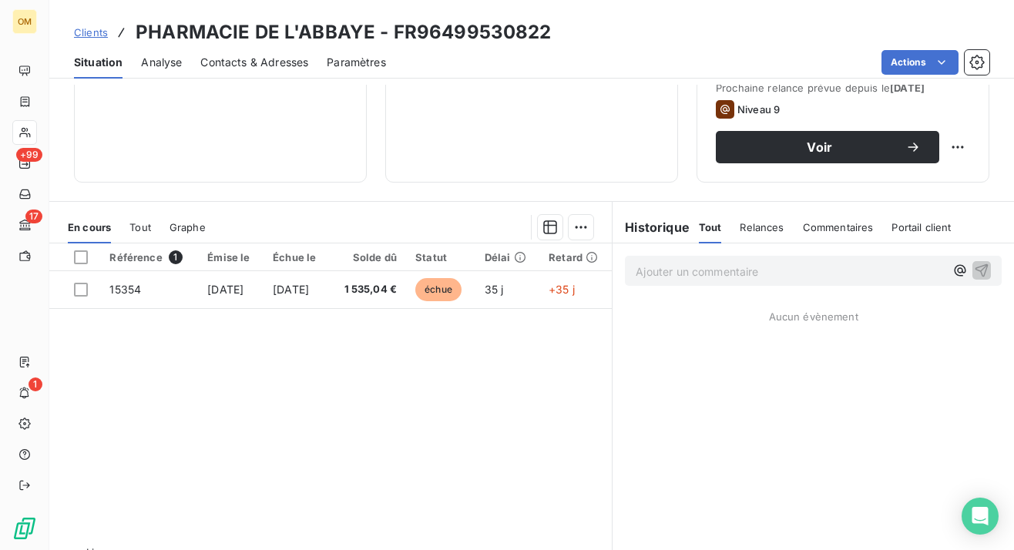
scroll to position [238, 0]
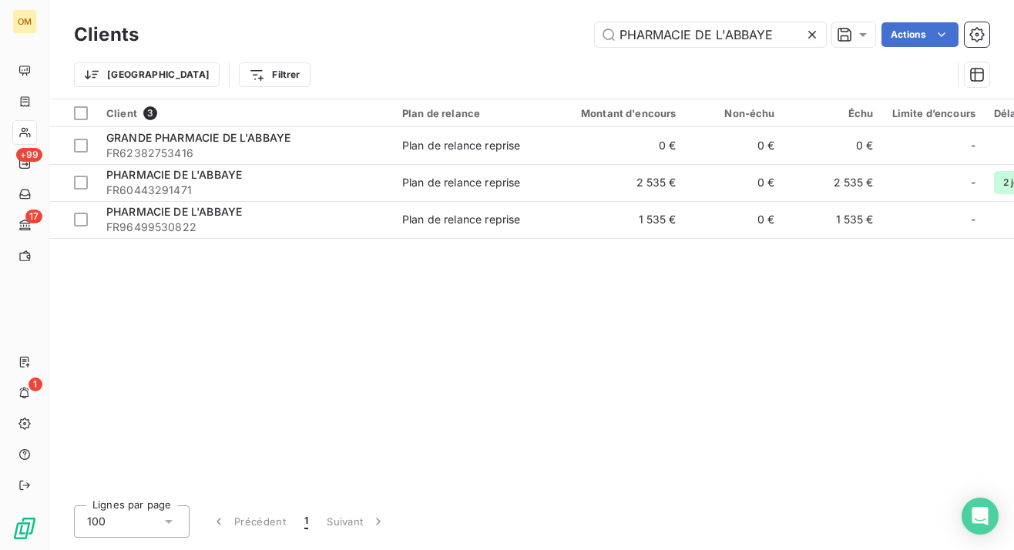
click at [814, 33] on icon at bounding box center [811, 34] width 15 height 15
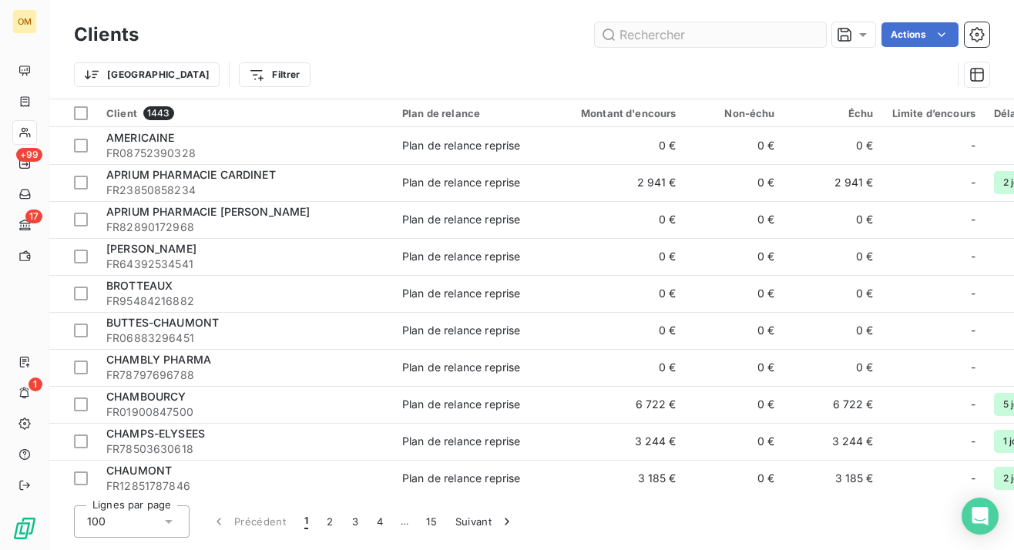
click at [693, 36] on input "text" at bounding box center [710, 34] width 231 height 25
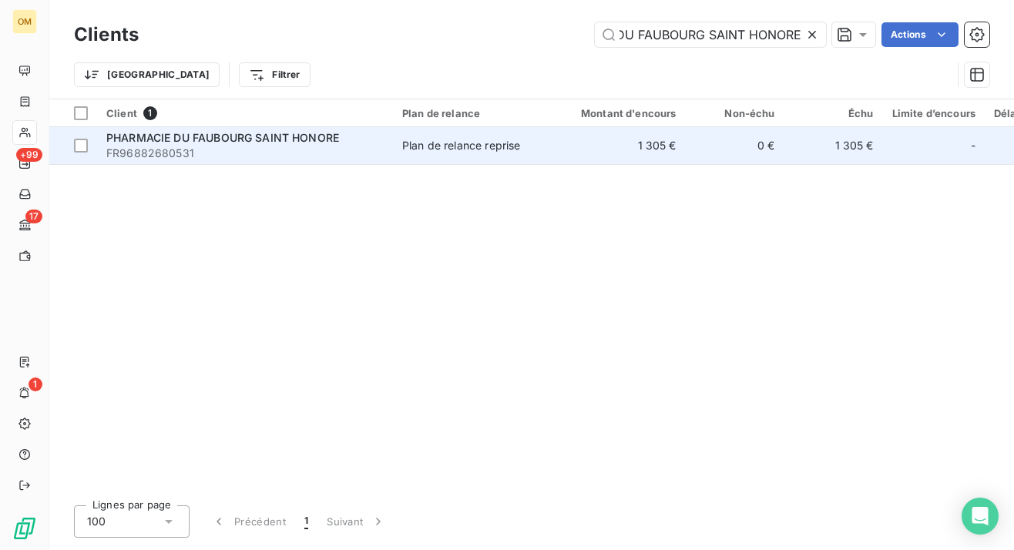
type input "PHARMACIE DU FAUBOURG SAINT HONORE"
click at [629, 138] on td "1 305 €" at bounding box center [619, 145] width 133 height 37
